Goal: Find specific page/section: Find specific page/section

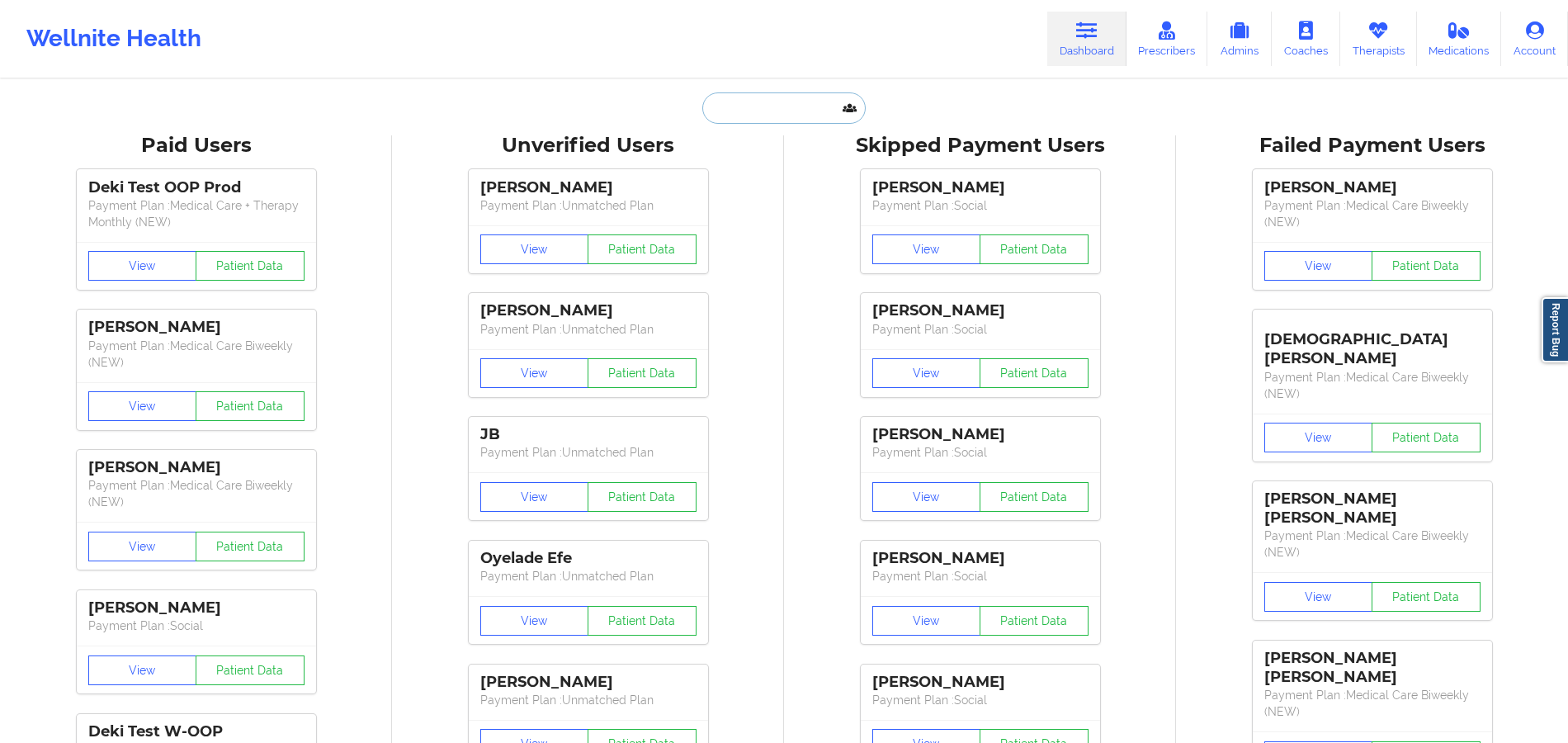
click at [746, 112] on input "text" at bounding box center [784, 109] width 163 height 31
paste input "[PERSON_NAME]"
type input "[PERSON_NAME]"
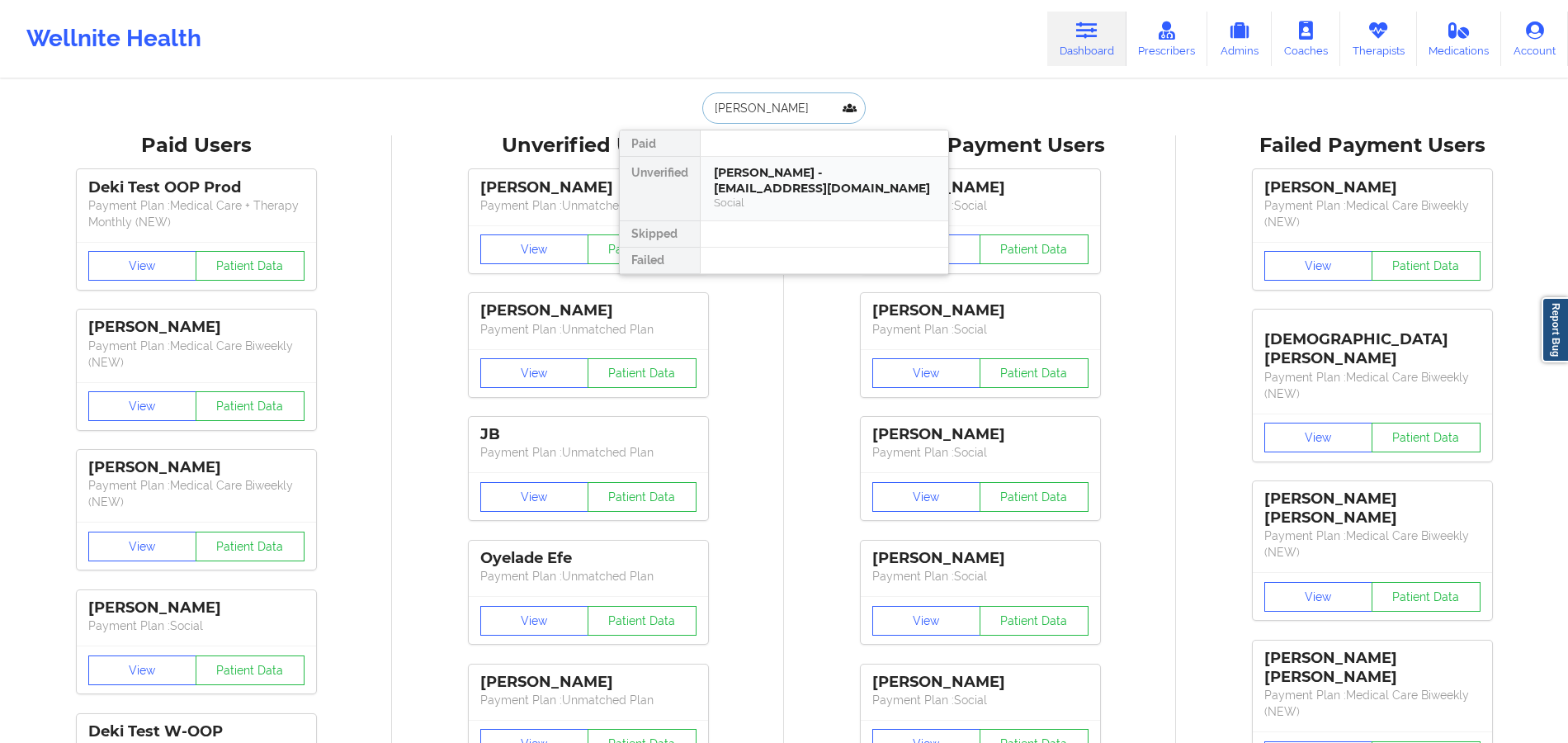
click at [741, 183] on div "[PERSON_NAME] - [EMAIL_ADDRESS][DOMAIN_NAME]" at bounding box center [824, 180] width 221 height 31
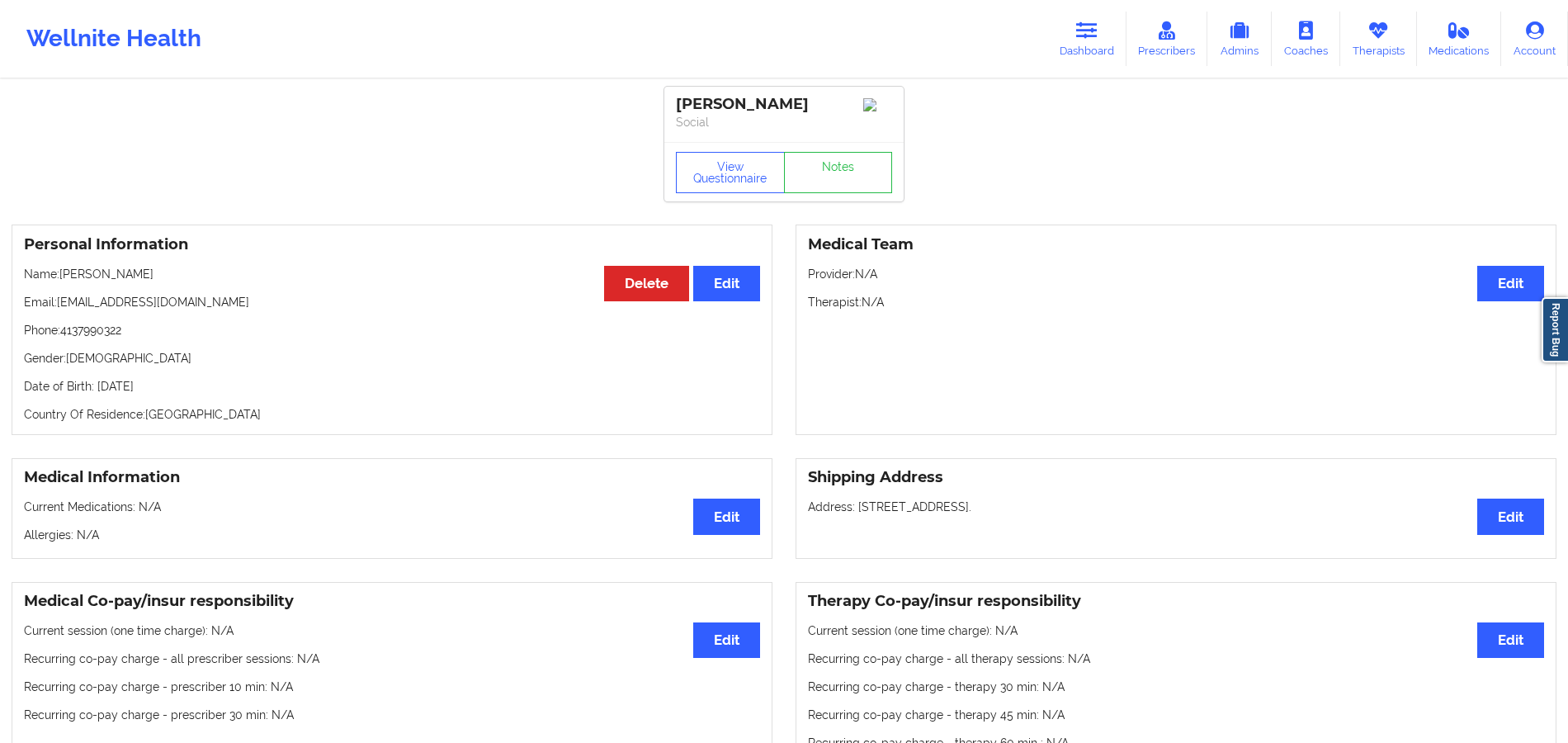
click at [99, 330] on p "Phone: [PHONE_NUMBER]" at bounding box center [392, 330] width 736 height 17
copy p "4137990322"
click at [99, 330] on p "Phone: [PHONE_NUMBER]" at bounding box center [392, 330] width 736 height 17
click at [1081, 53] on link "Dashboard" at bounding box center [1087, 39] width 80 height 55
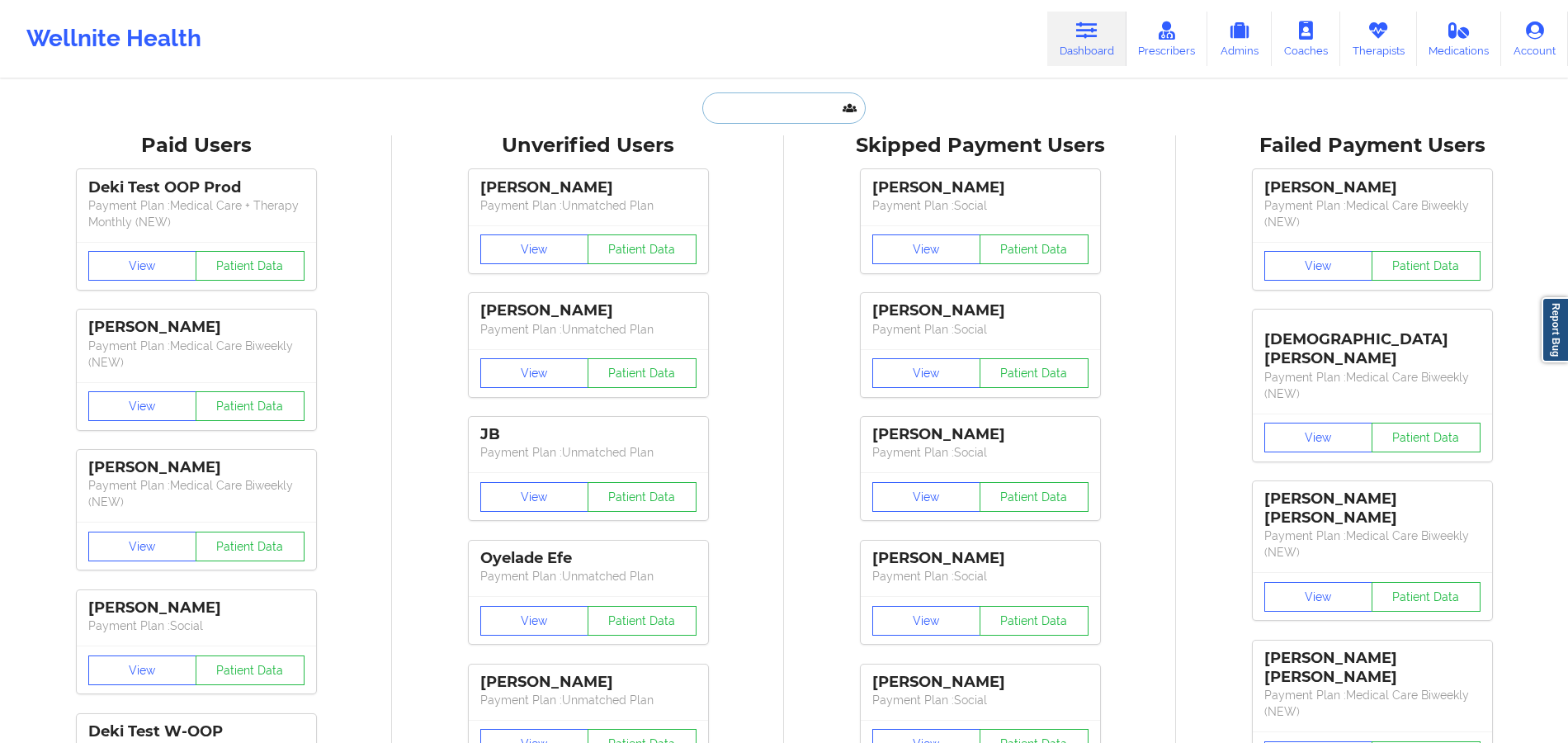
click at [790, 119] on input "text" at bounding box center [784, 109] width 163 height 31
paste input "[PERSON_NAME]"
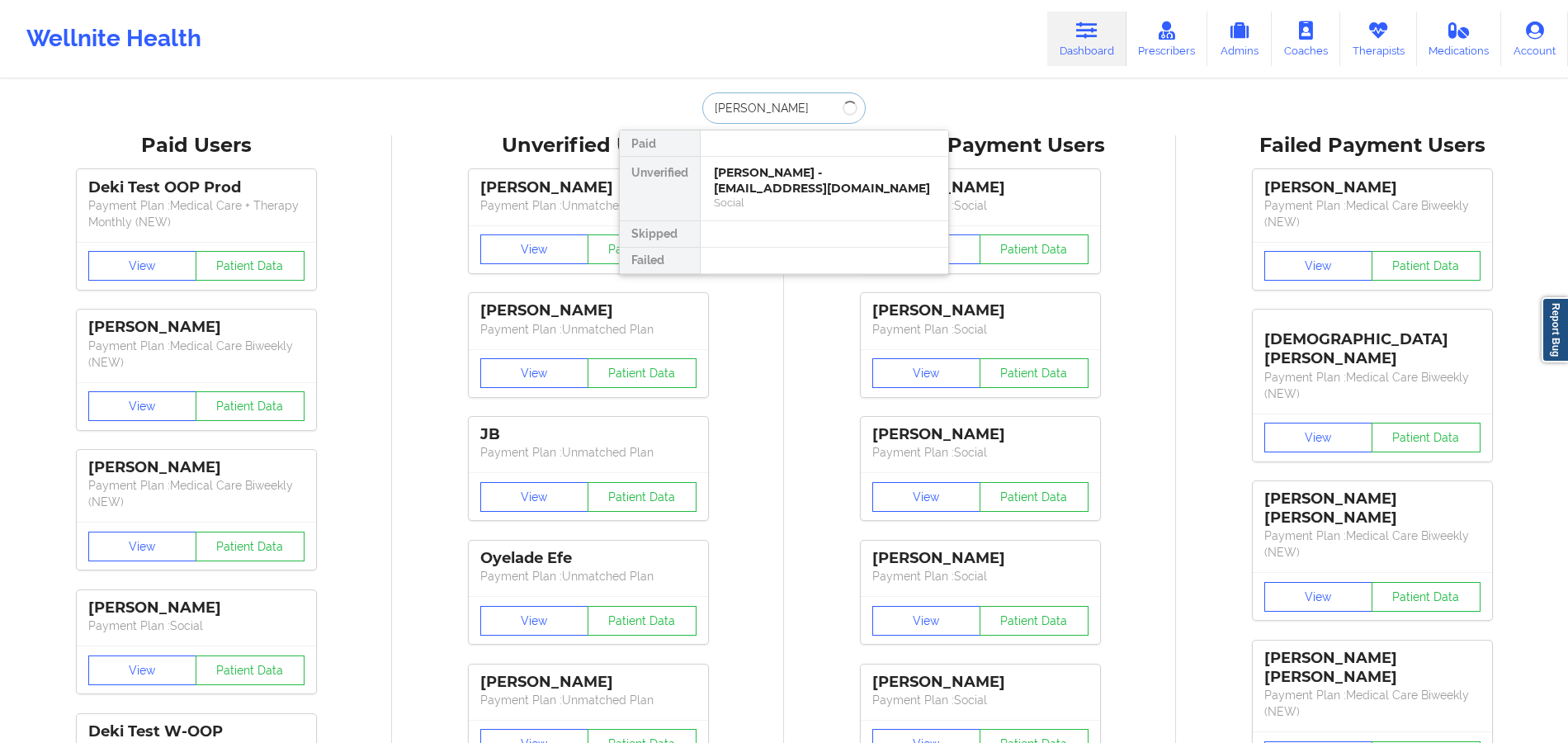
type input "[PERSON_NAME]"
click at [770, 191] on div "[PERSON_NAME] - [EMAIL_ADDRESS][DOMAIN_NAME]" at bounding box center [824, 180] width 221 height 31
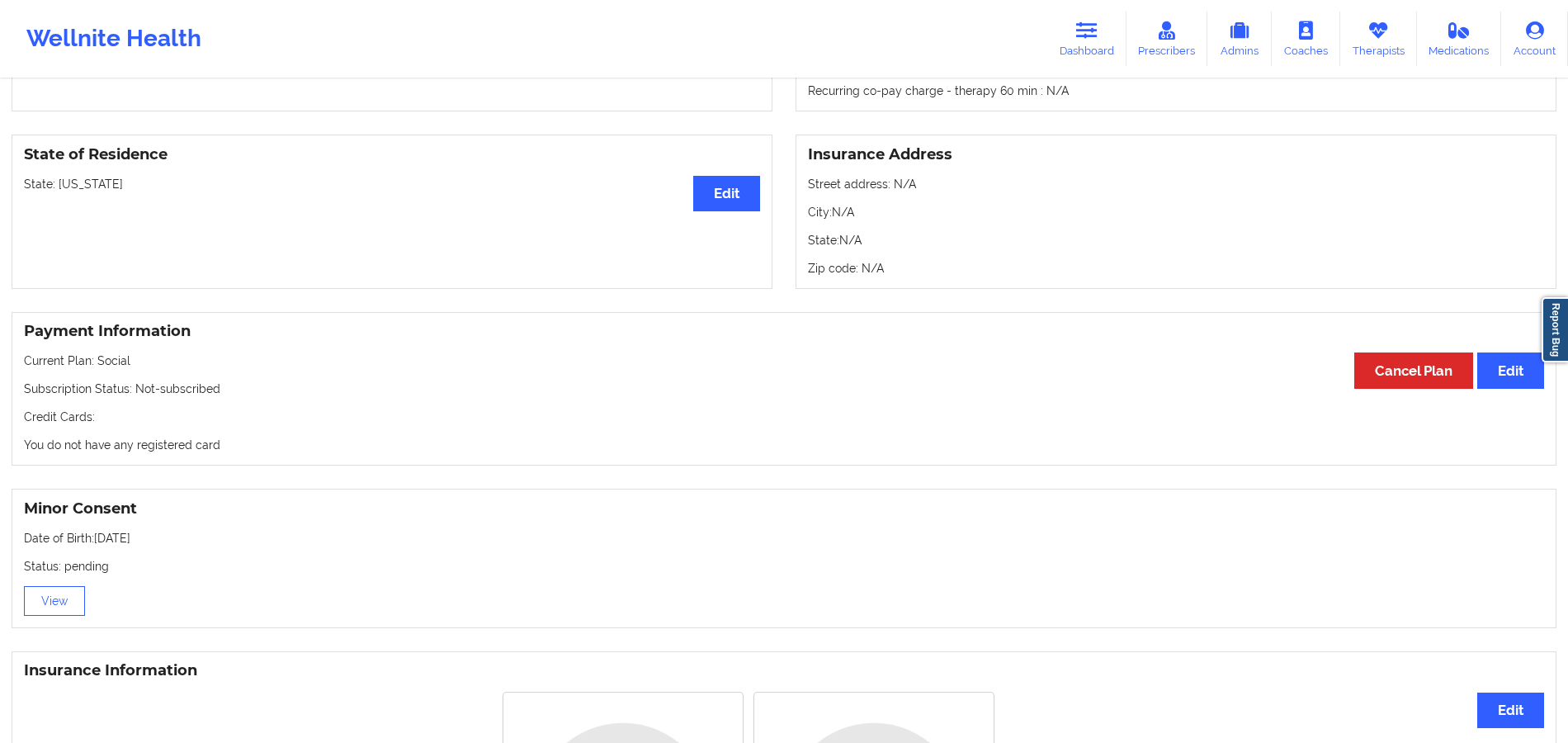
scroll to position [443, 0]
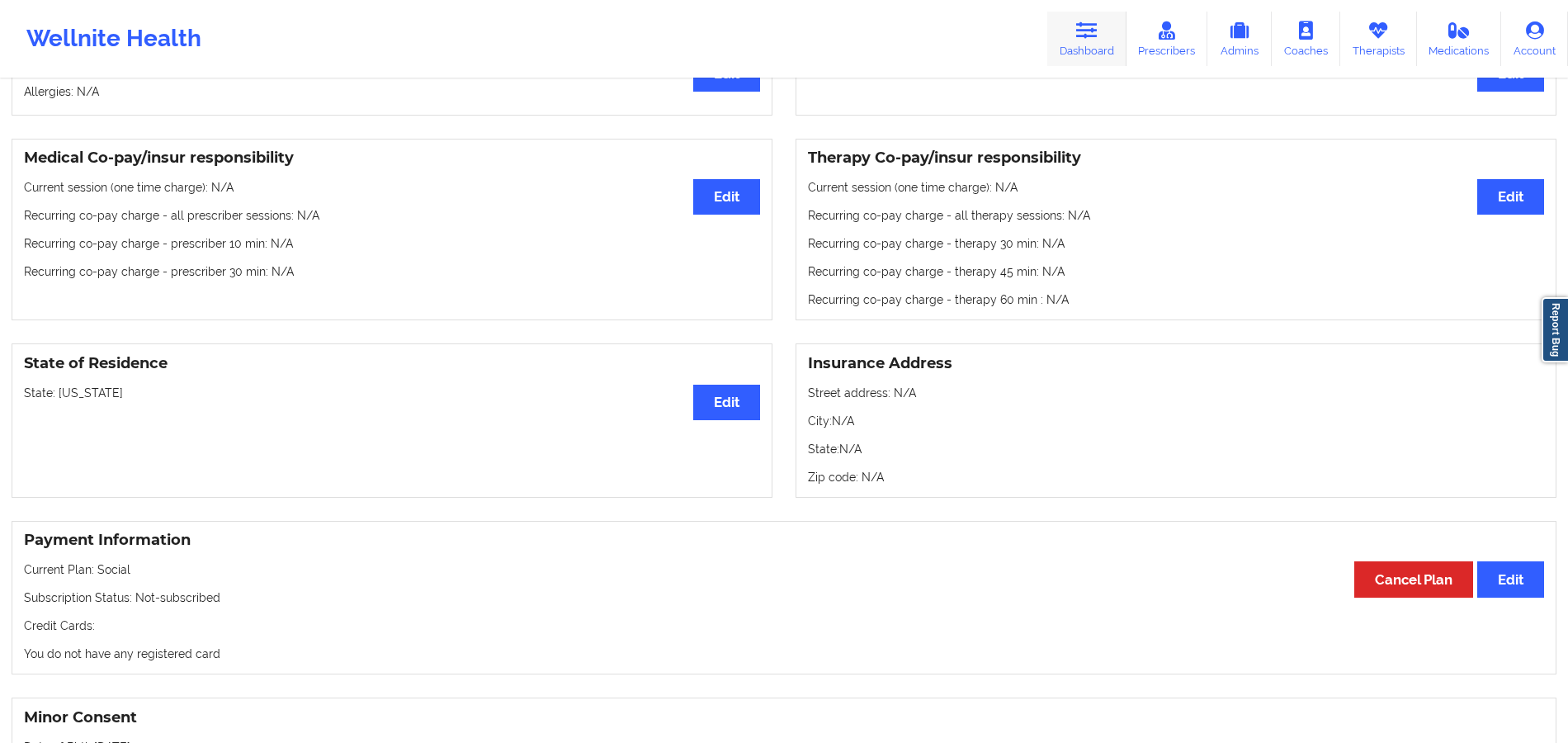
click at [1105, 51] on link "Dashboard" at bounding box center [1087, 39] width 80 height 55
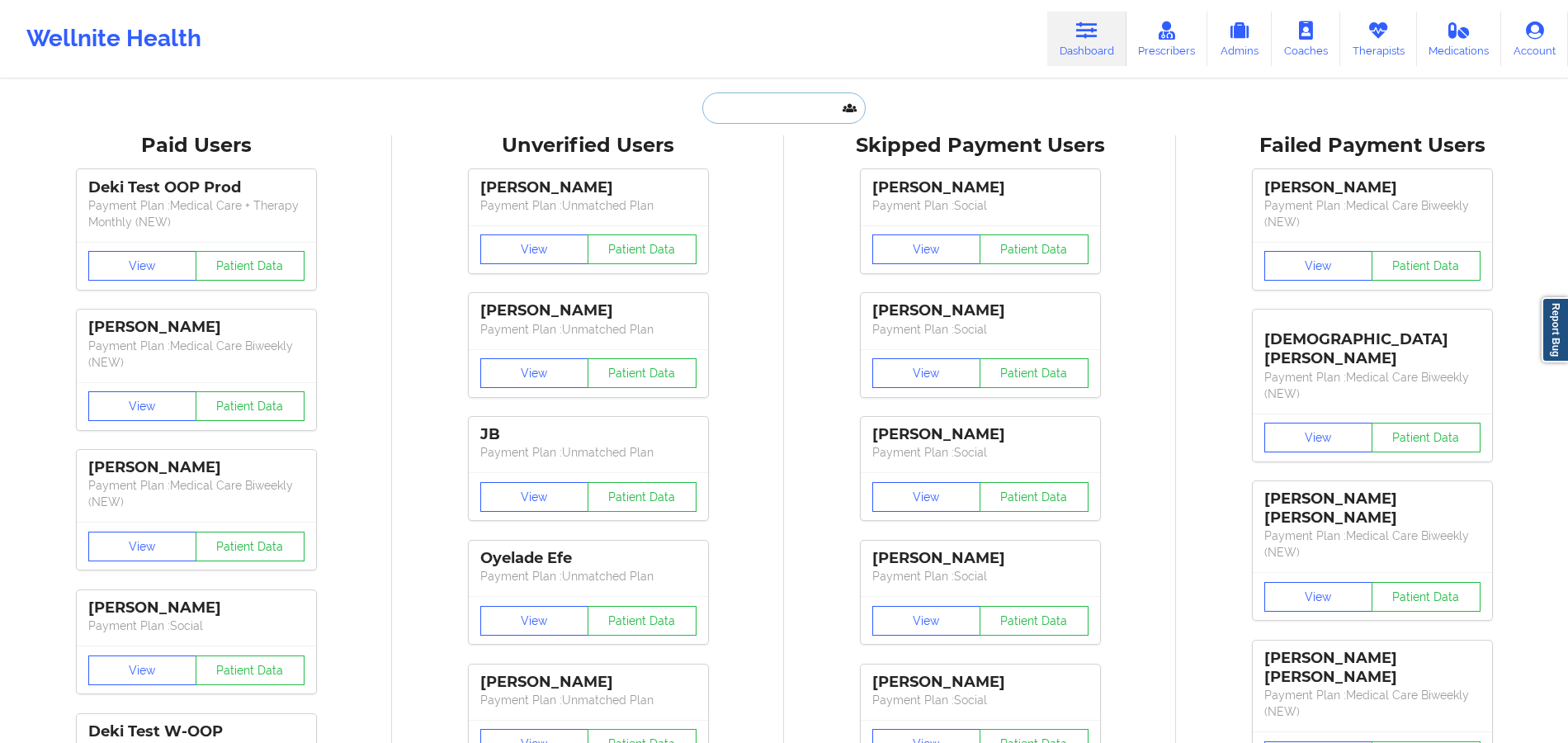
click at [808, 110] on input "text" at bounding box center [784, 109] width 163 height 31
paste input "[PERSON_NAME]"
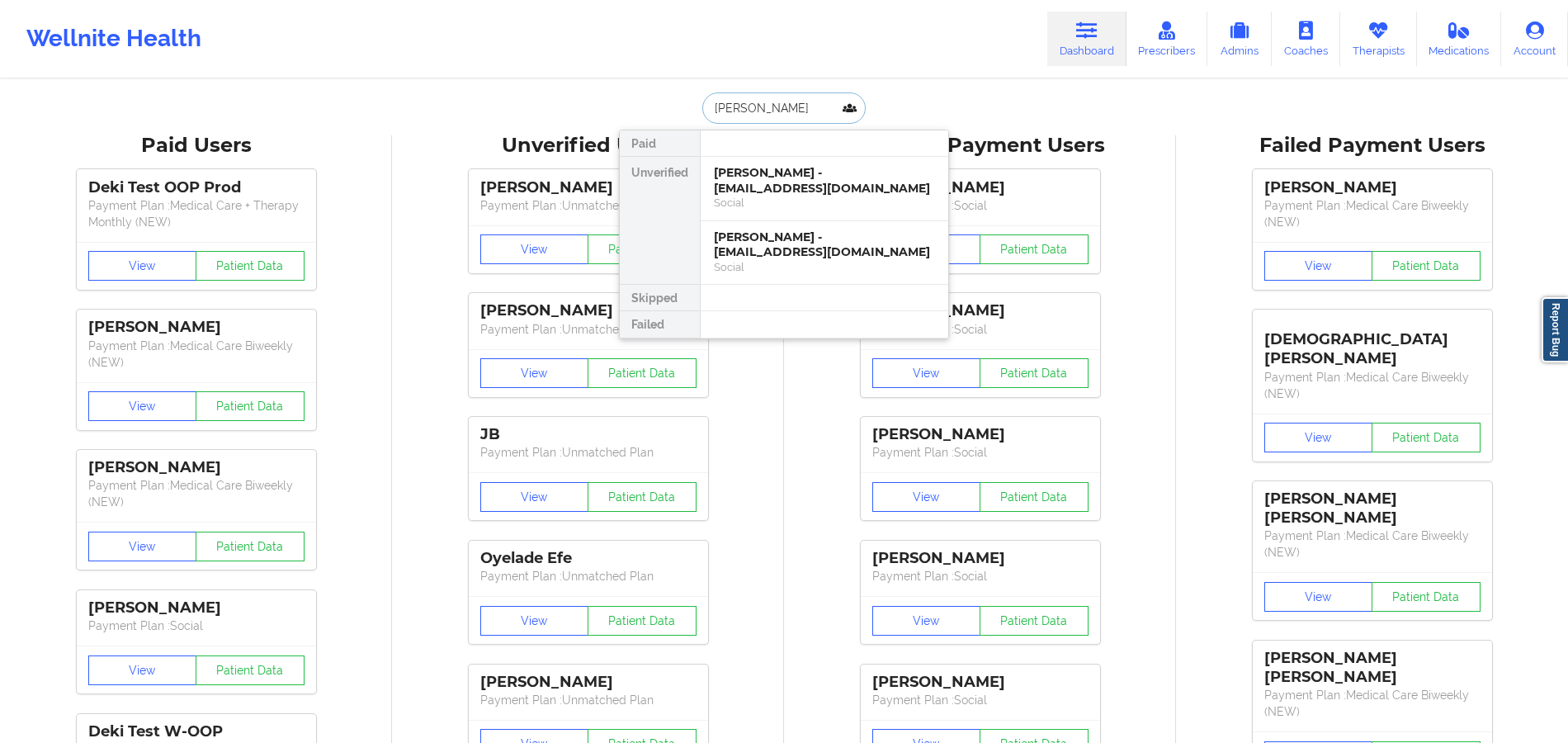
paste input "[PERSON_NAME]"
type input "[PERSON_NAME]"
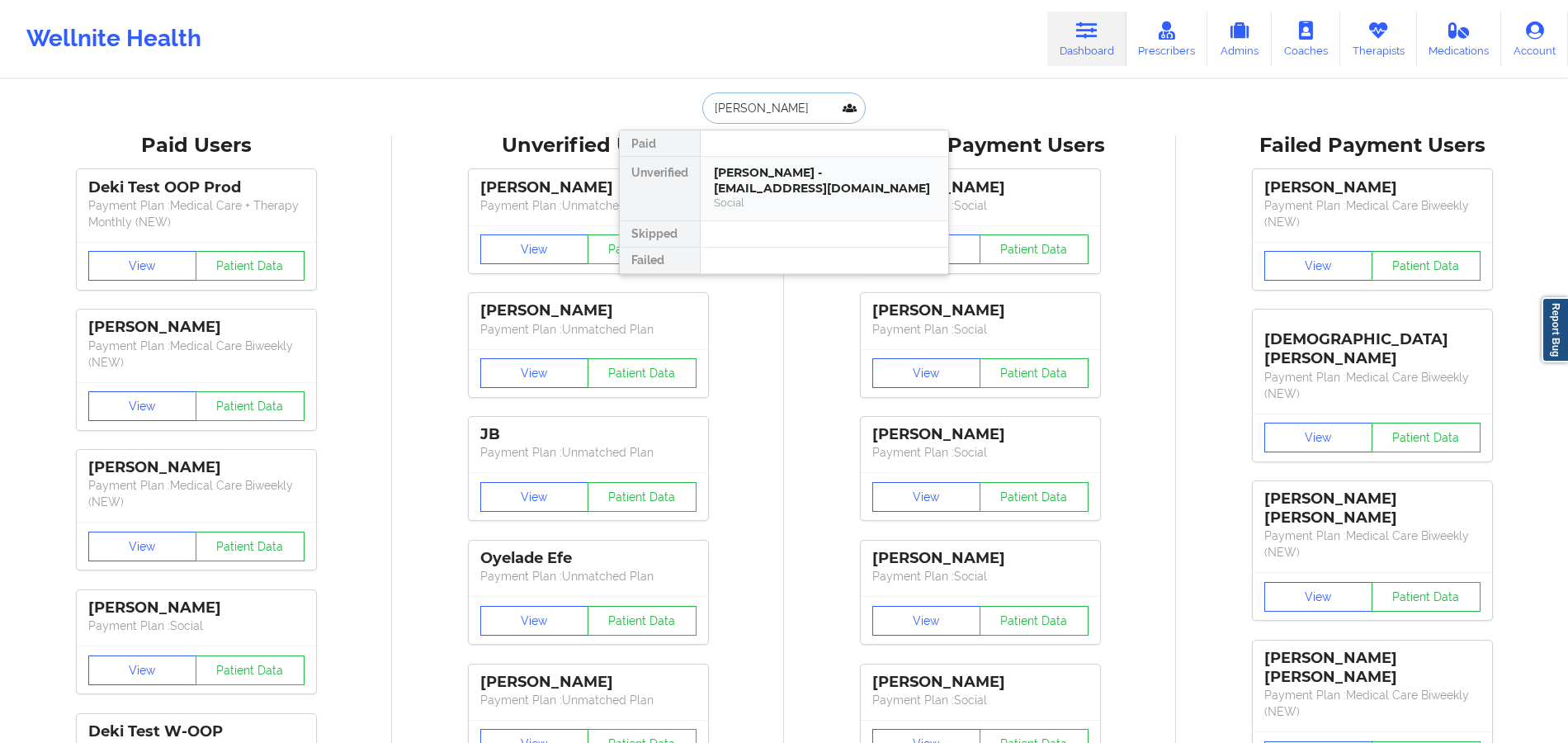
click at [769, 198] on div "Social" at bounding box center [824, 202] width 221 height 14
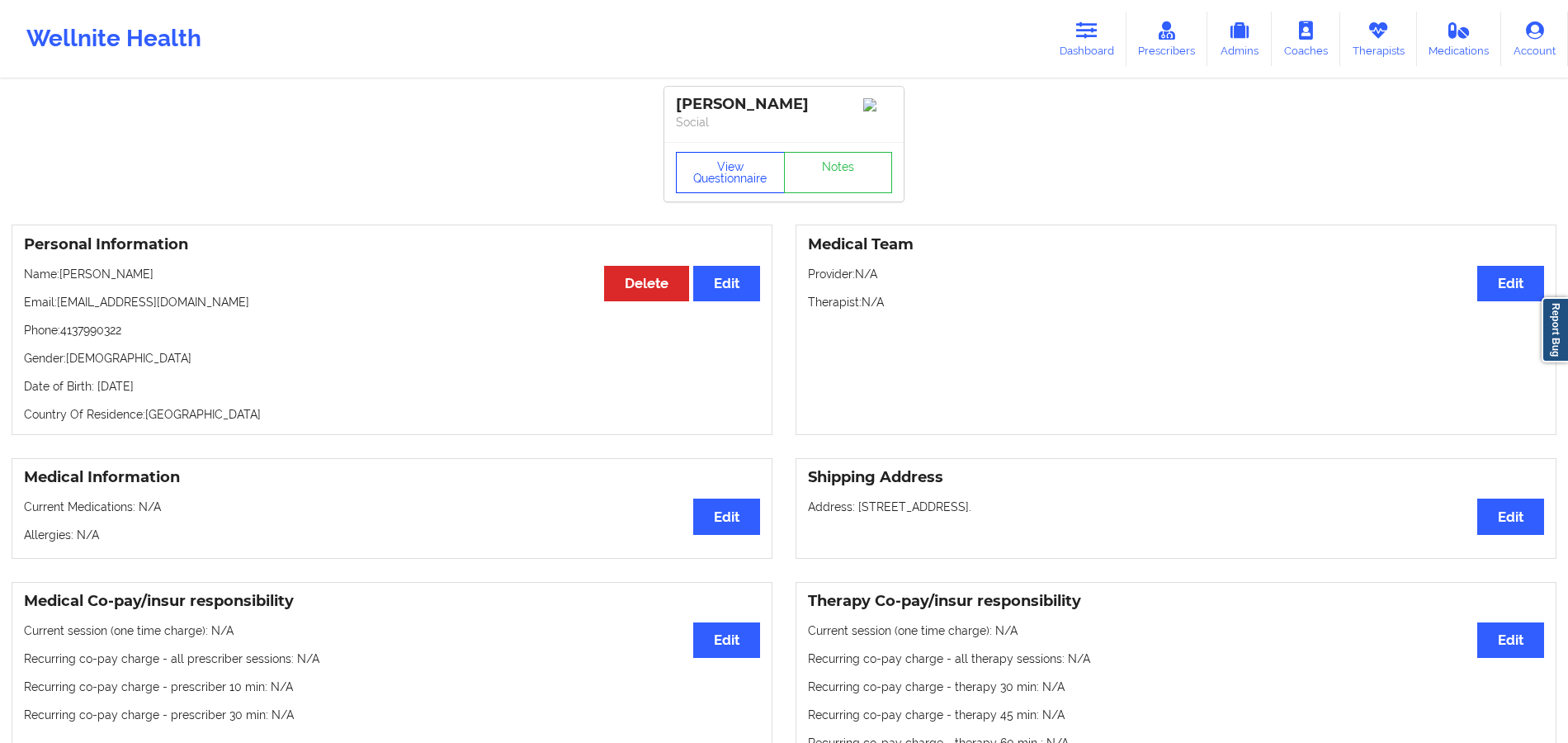
click at [750, 175] on button "View Questionnaire" at bounding box center [731, 172] width 109 height 41
click at [750, 175] on div "View Questionnaire Notes" at bounding box center [784, 172] width 216 height 41
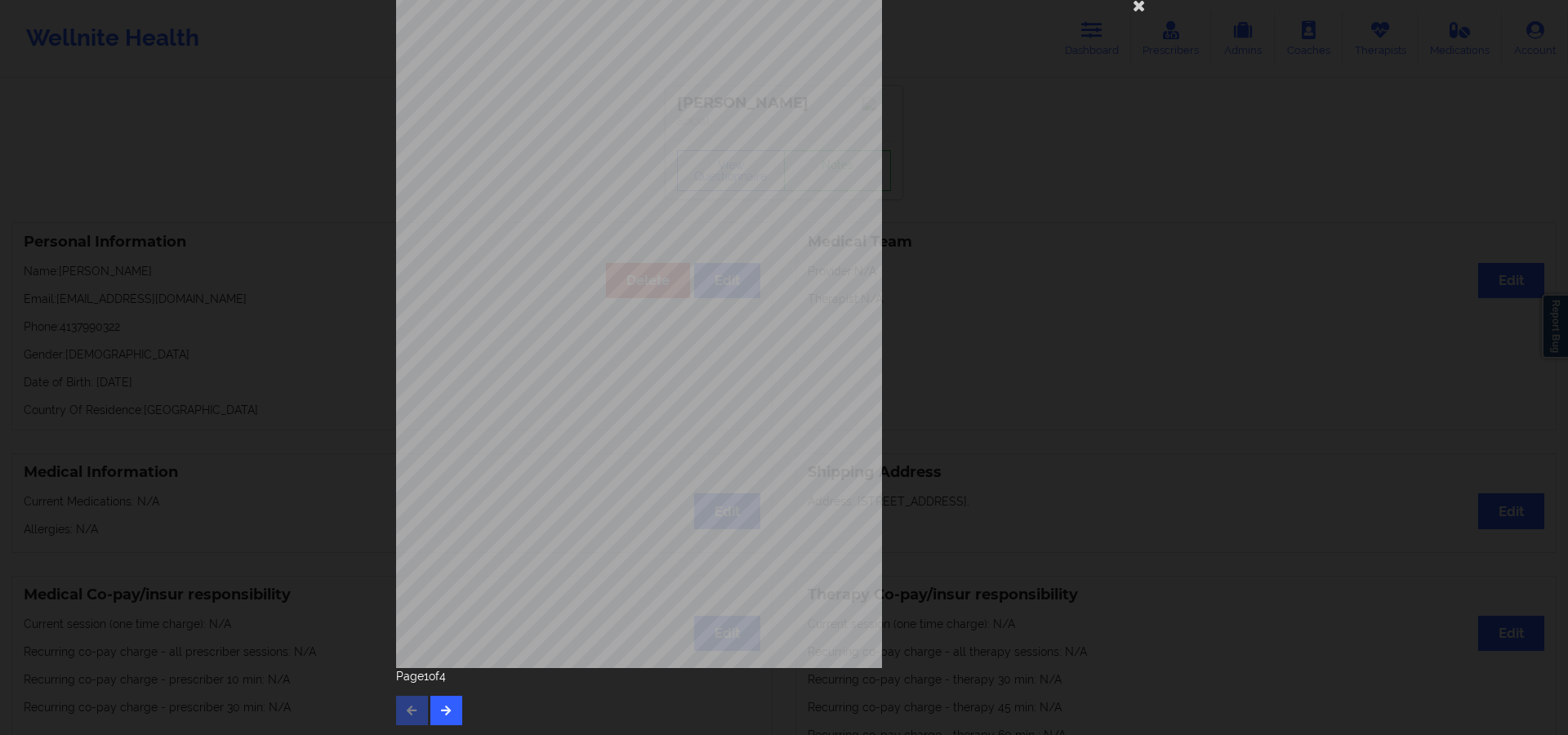
scroll to position [44, 0]
click at [433, 722] on button "button" at bounding box center [446, 709] width 32 height 29
click at [451, 720] on button "button" at bounding box center [446, 709] width 32 height 29
click at [451, 719] on div "Page 2 of 4" at bounding box center [784, 695] width 775 height 57
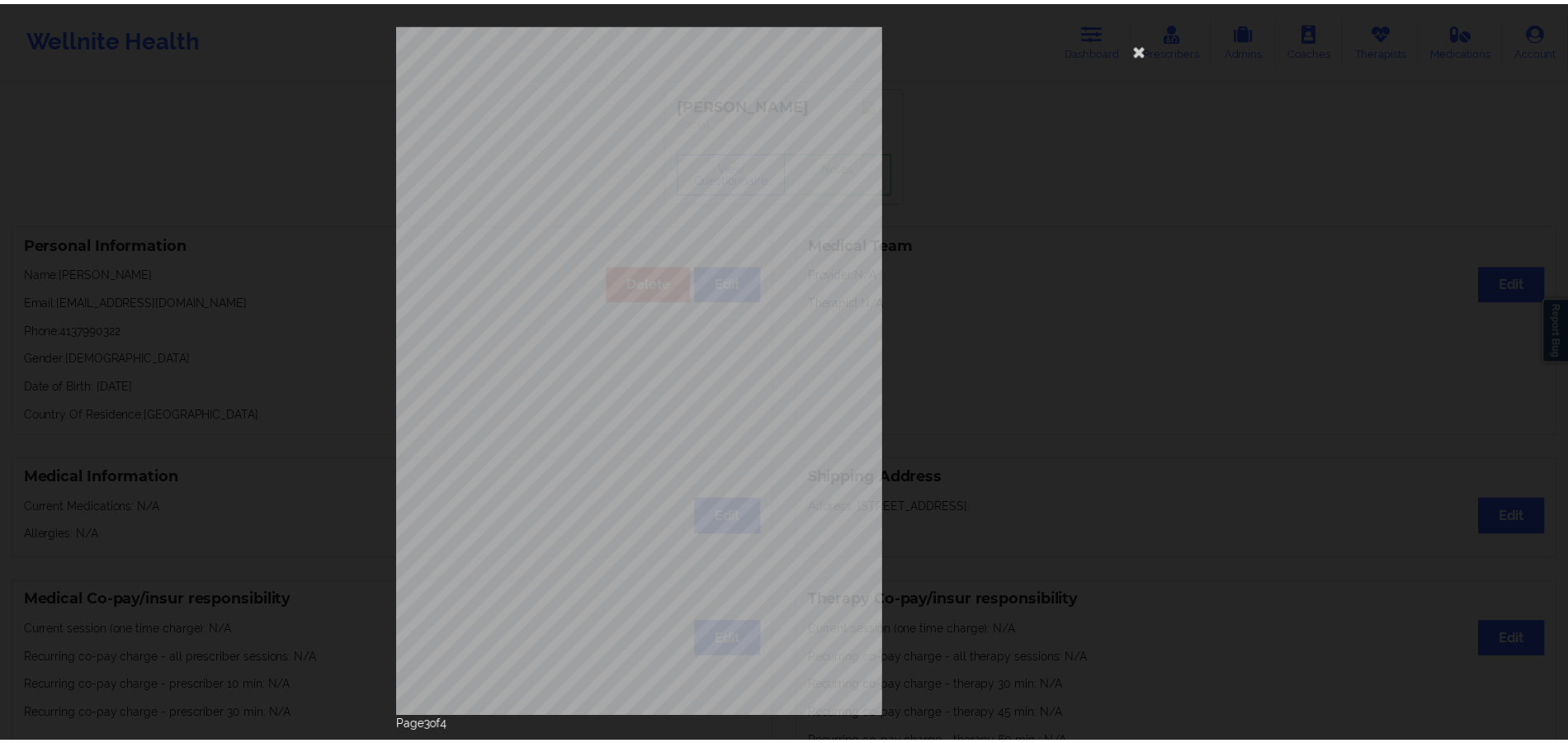
scroll to position [0, 0]
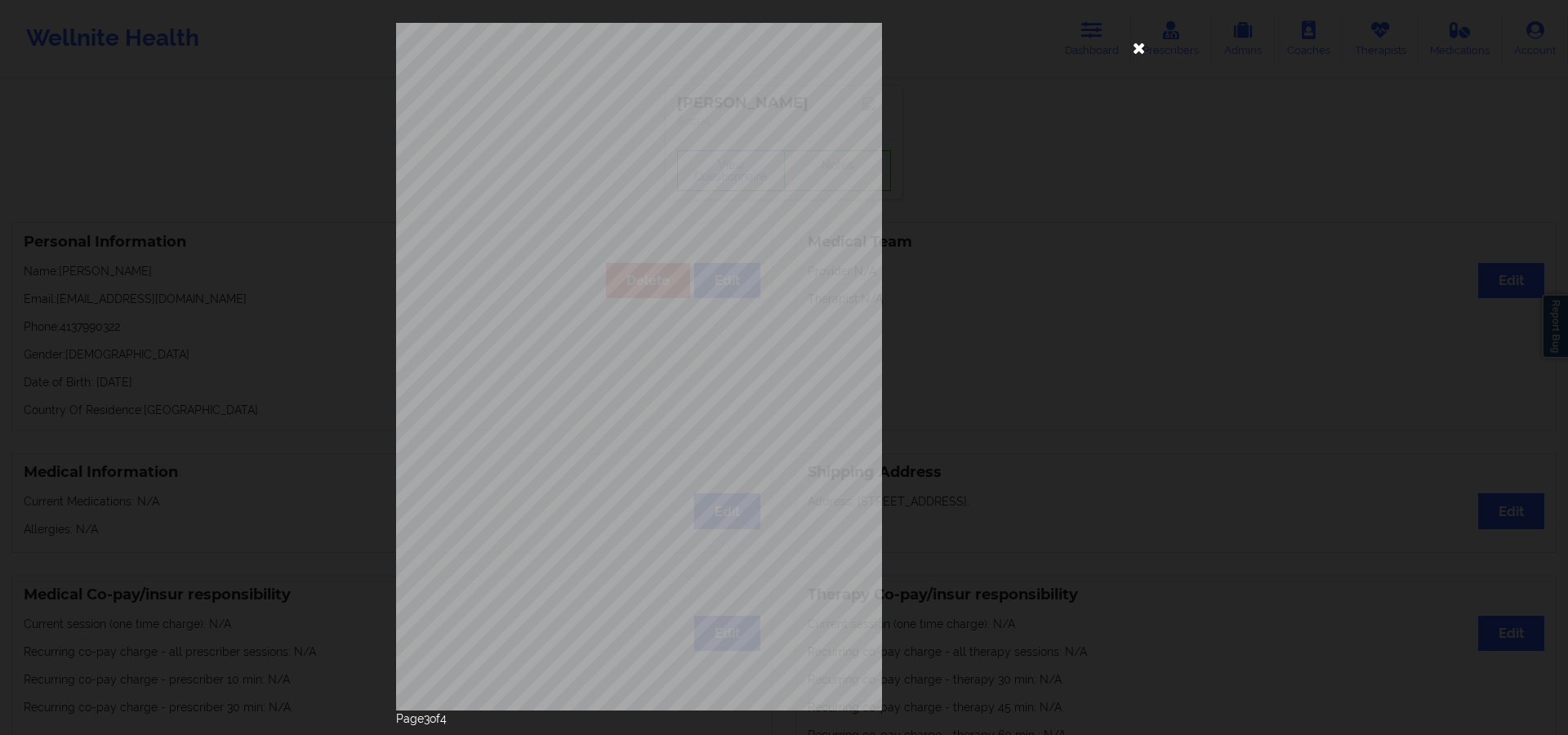
click at [1140, 49] on icon at bounding box center [1139, 48] width 26 height 26
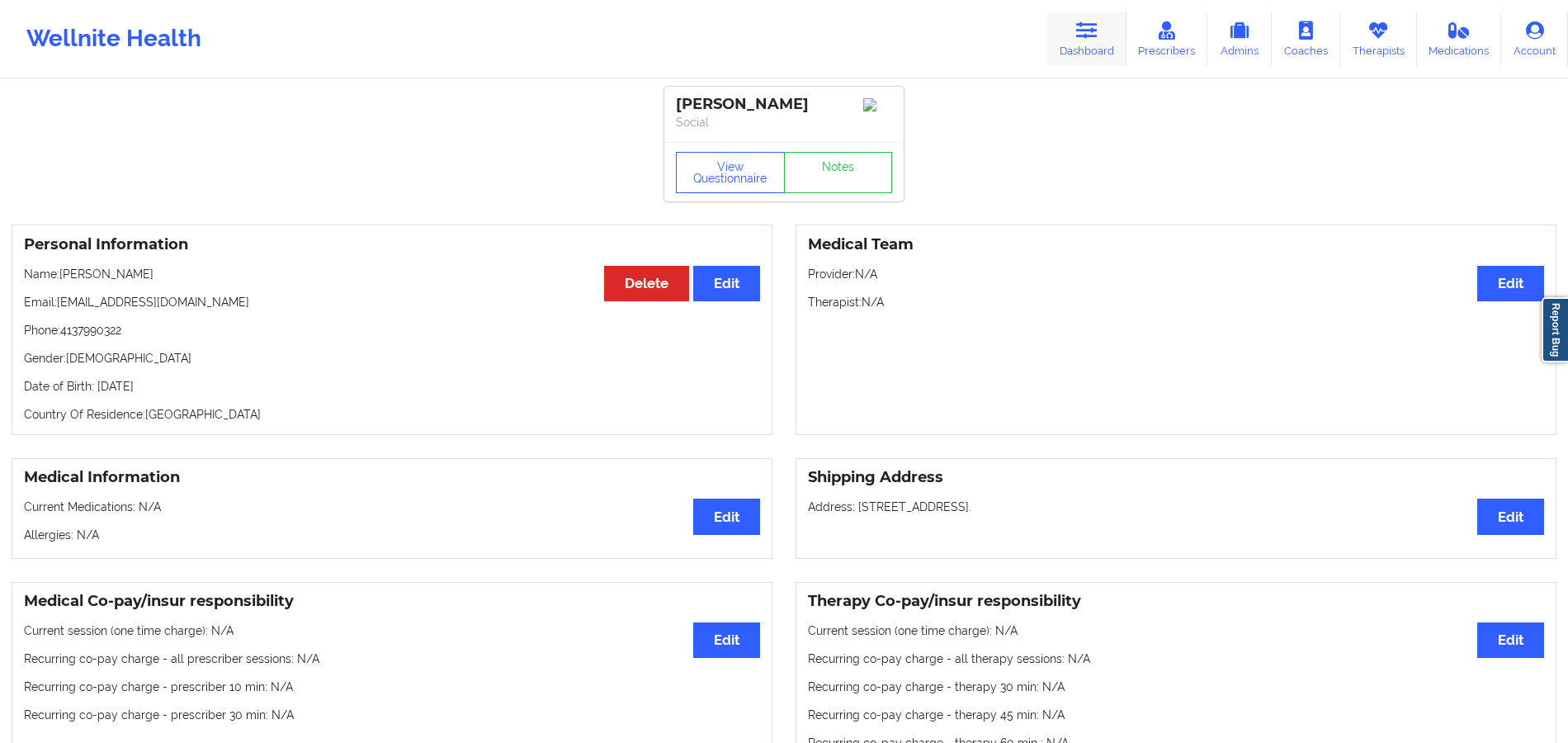
click at [1079, 43] on link "Dashboard" at bounding box center [1087, 39] width 80 height 55
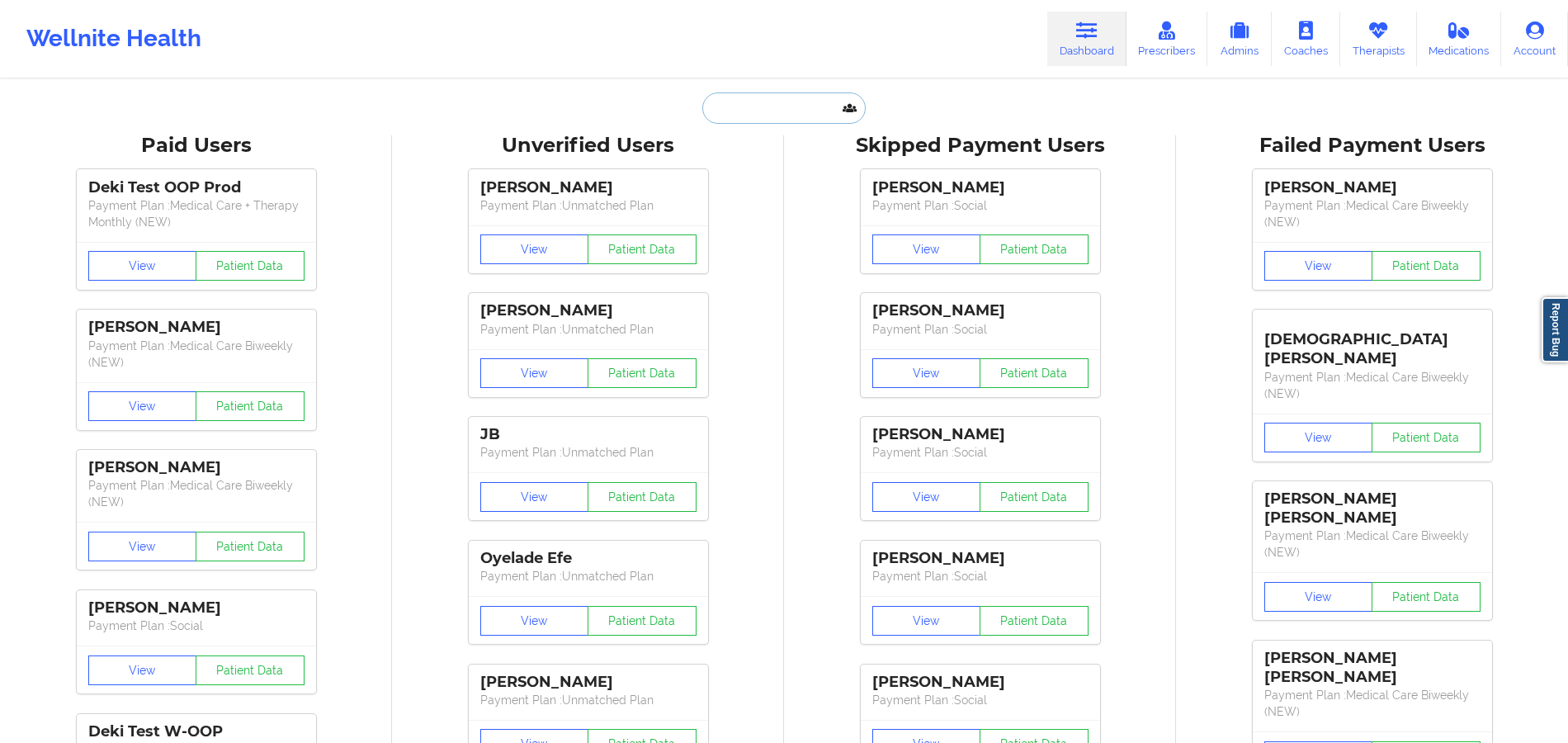
click at [790, 104] on input "text" at bounding box center [784, 109] width 163 height 31
paste input "[PERSON_NAME]"
type input "[PERSON_NAME]"
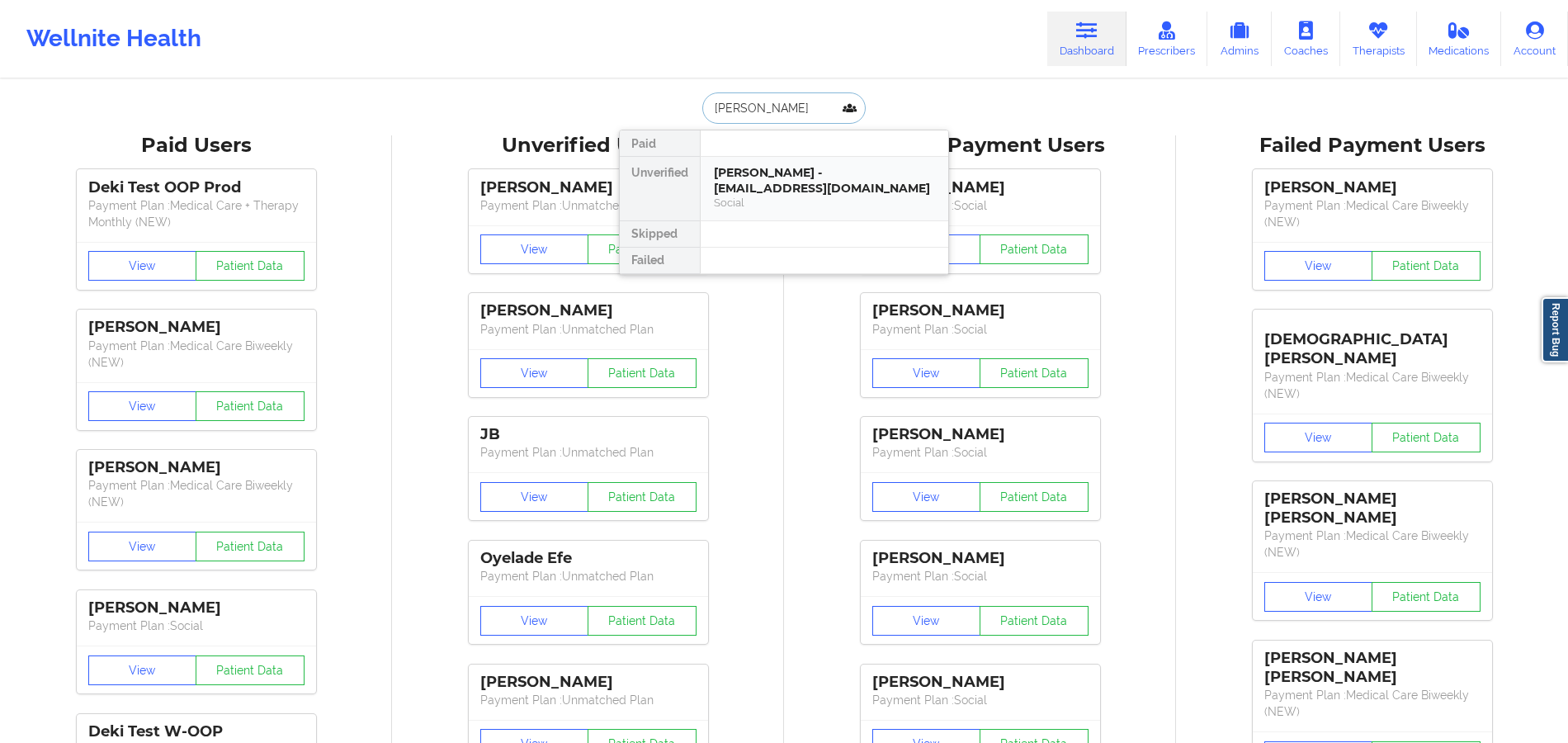
click at [801, 197] on div "Social" at bounding box center [824, 202] width 221 height 14
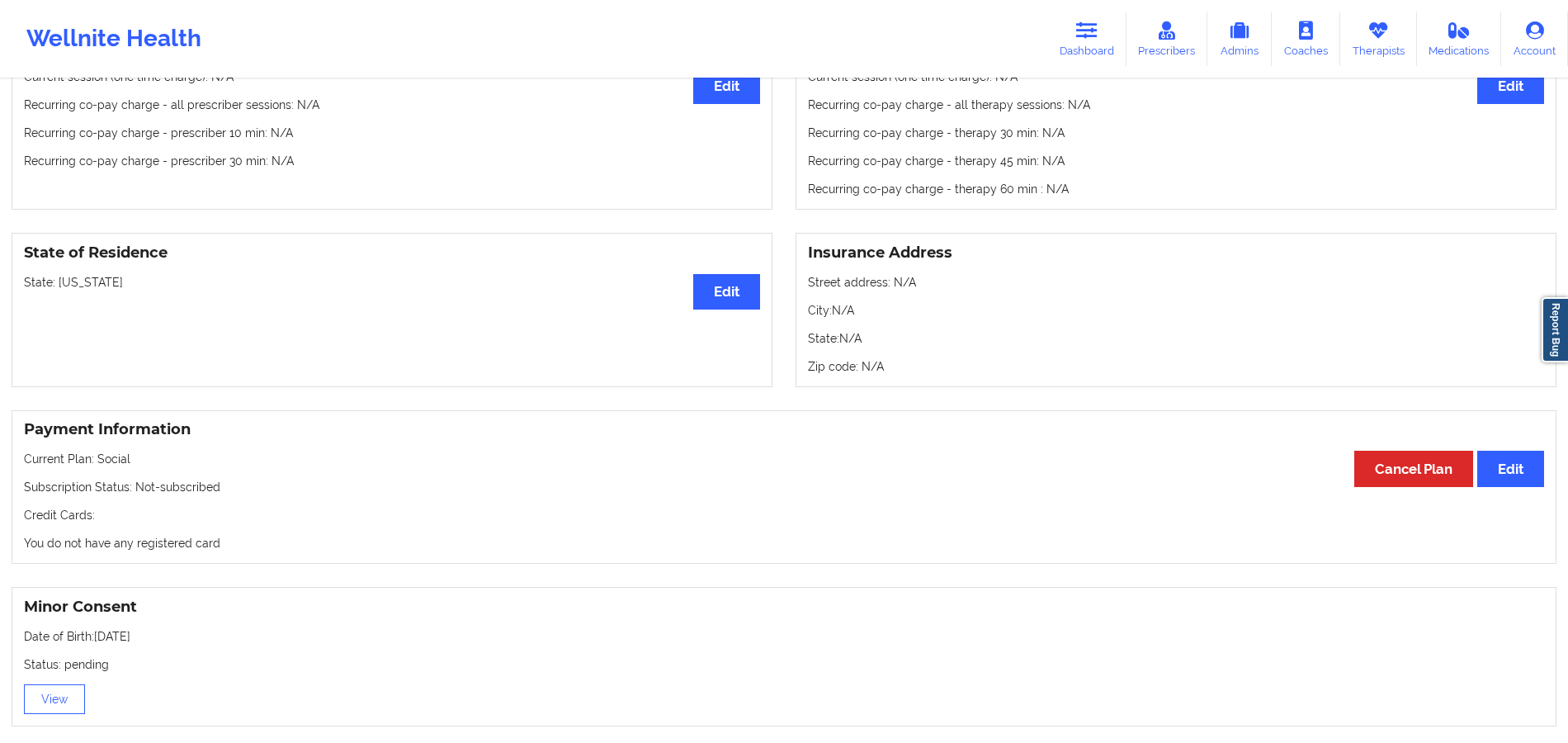
scroll to position [554, 0]
